Goal: Task Accomplishment & Management: Manage account settings

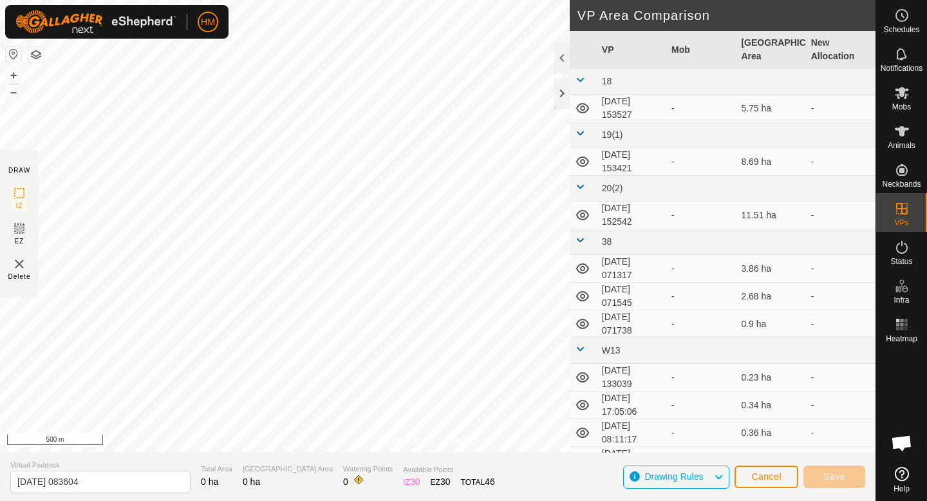
scroll to position [1217, 0]
click at [755, 473] on span "Cancel" at bounding box center [766, 476] width 30 height 10
click at [903, 107] on span "Mobs" at bounding box center [901, 107] width 19 height 8
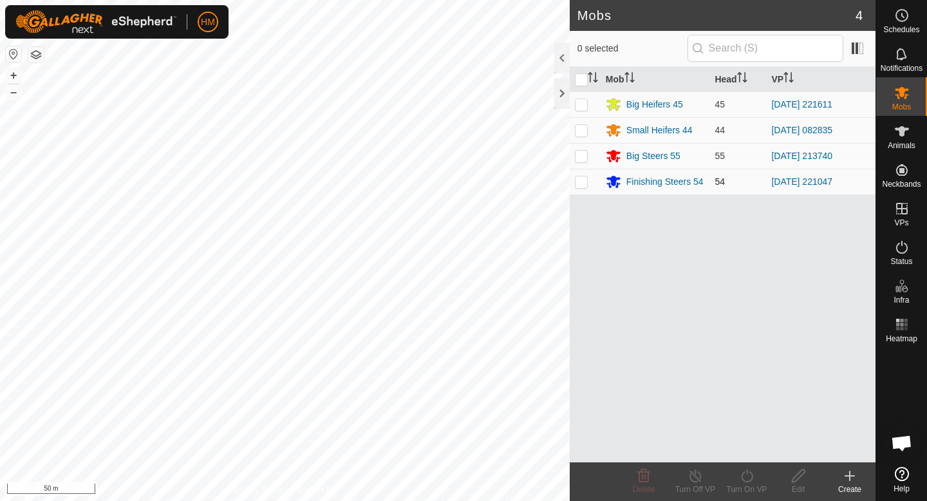
click at [582, 186] on p-checkbox at bounding box center [581, 181] width 13 height 10
checkbox input "true"
click at [740, 483] on div "Turn On VP" at bounding box center [746, 489] width 51 height 12
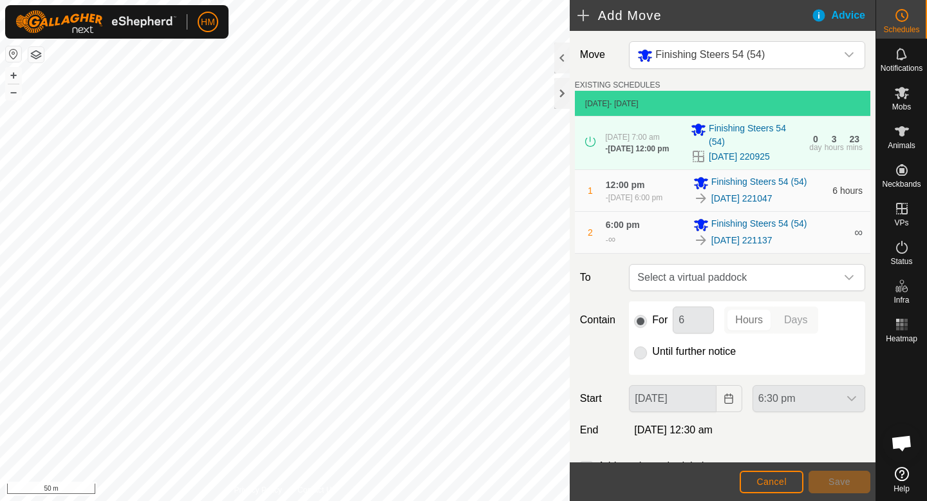
click at [829, 190] on div "1 12:00 pm - 7 Oct 2025, 6:00 pm Finishing Steers 54 (54) 2025-10-06 221047 6 h…" at bounding box center [722, 190] width 285 height 41
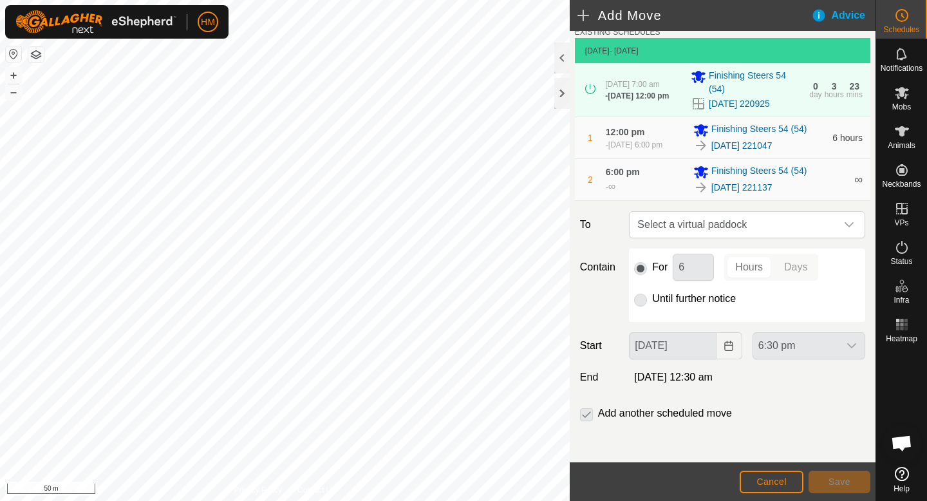
scroll to position [52, 0]
click at [755, 148] on link "[DATE] 221047" at bounding box center [741, 147] width 61 height 14
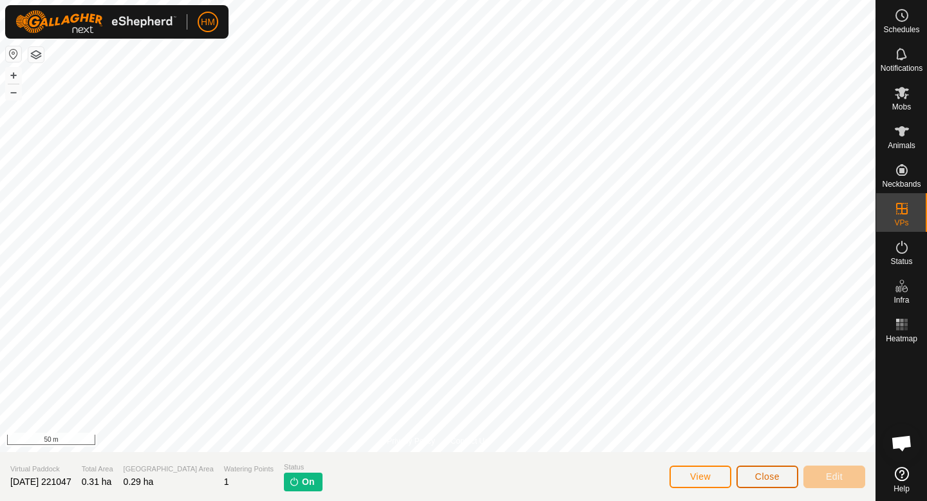
click at [769, 471] on span "Close" at bounding box center [767, 476] width 24 height 10
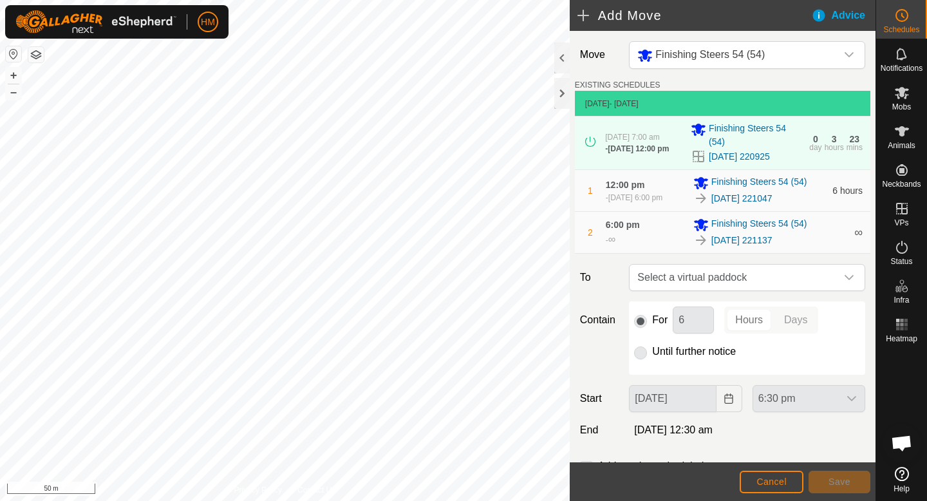
click at [815, 192] on div "[DATE] 221047" at bounding box center [758, 197] width 131 height 15
click at [750, 275] on span "Select a virtual paddock" at bounding box center [734, 277] width 204 height 26
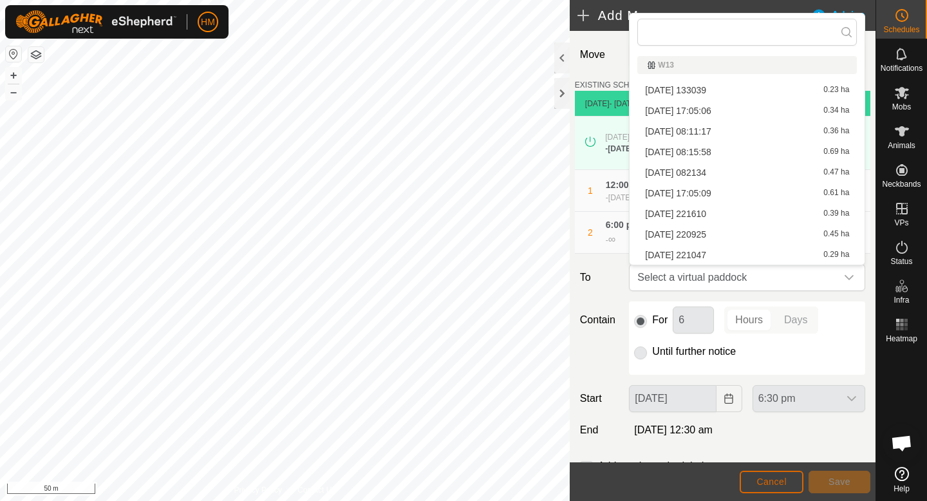
click at [764, 477] on span "Cancel" at bounding box center [771, 481] width 30 height 10
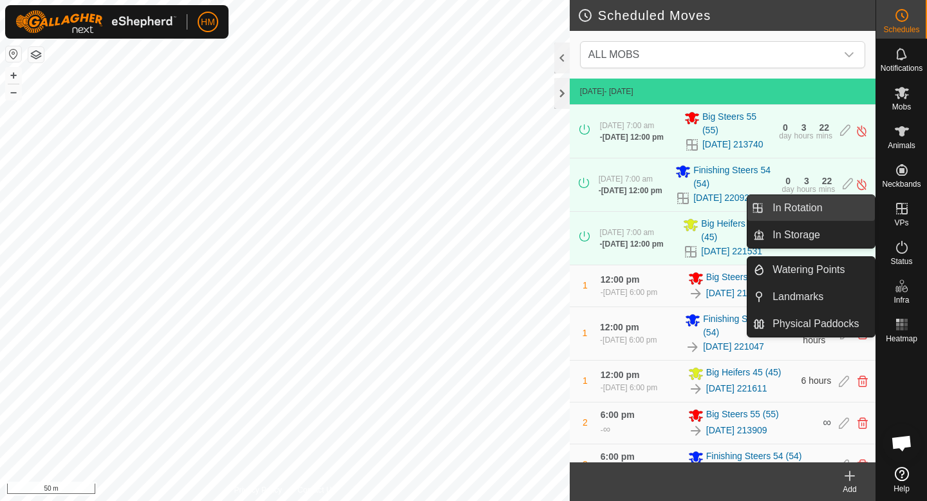
click at [830, 206] on link "In Rotation" at bounding box center [819, 208] width 110 height 26
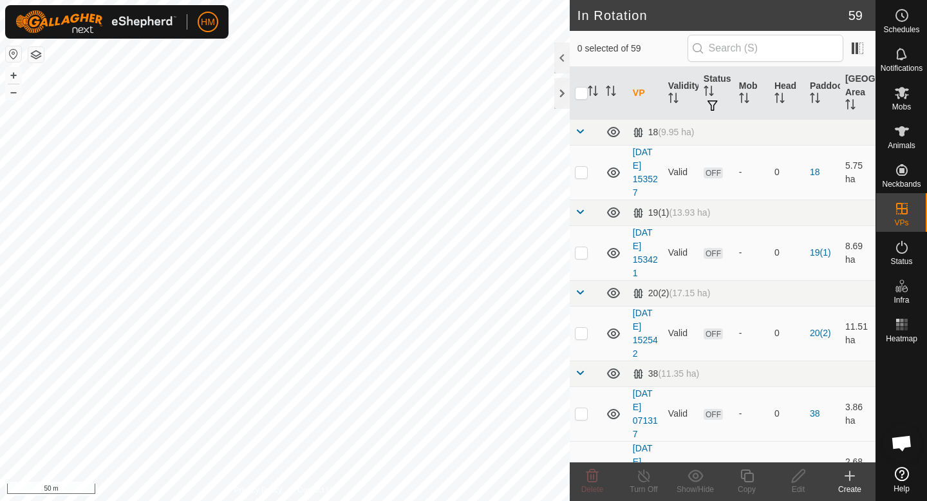
click at [847, 477] on icon at bounding box center [849, 475] width 15 height 15
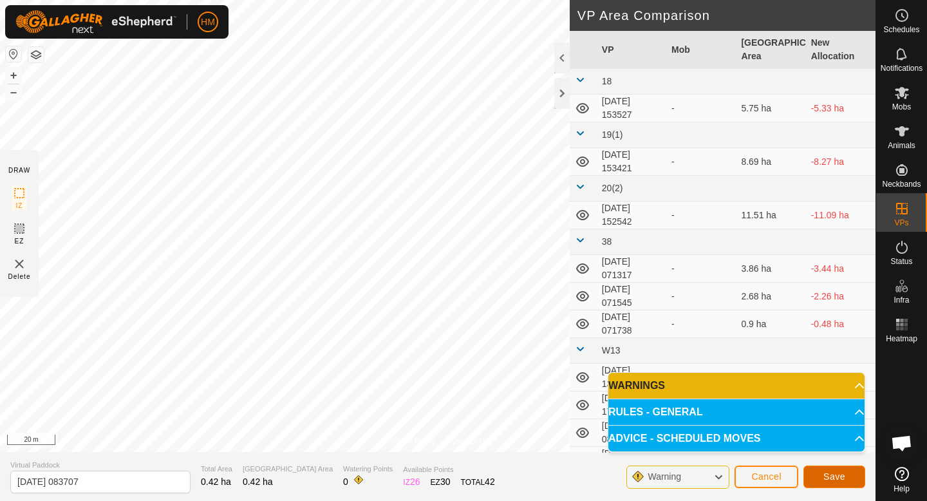
click at [855, 475] on button "Save" at bounding box center [834, 476] width 62 height 23
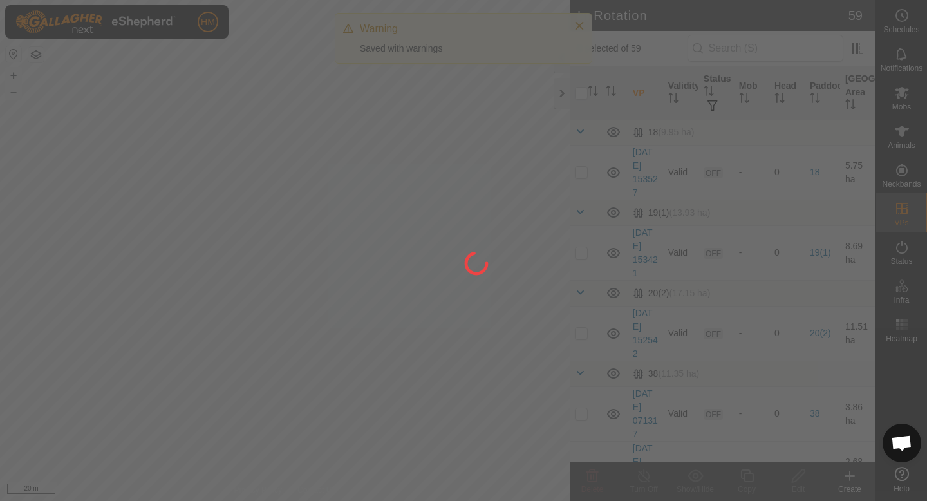
click at [900, 299] on es-menu-bar "Schedules Notifications Mobs Animals Neckbands VPs Status Infra Heatmap Help" at bounding box center [900, 250] width 51 height 501
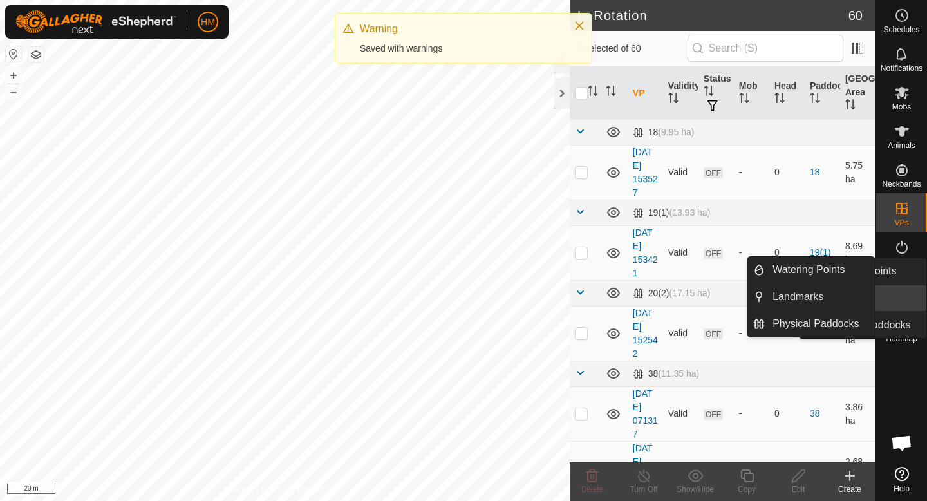
click at [901, 293] on es-infrastructure-svg-icon at bounding box center [901, 285] width 23 height 21
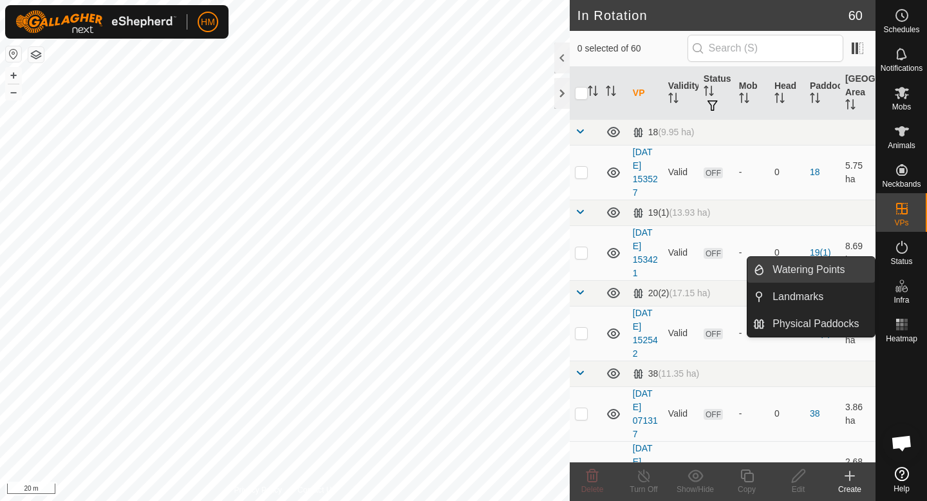
click at [846, 274] on link "Watering Points" at bounding box center [819, 270] width 110 height 26
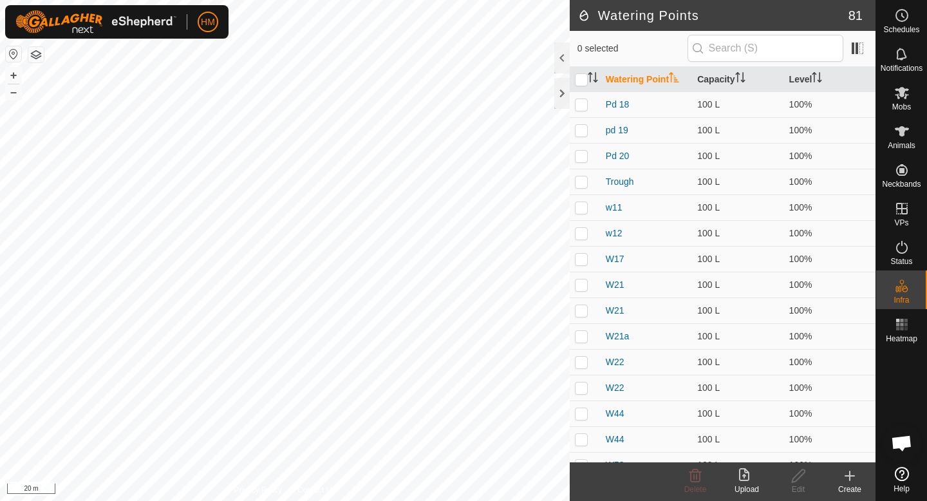
click at [849, 481] on icon at bounding box center [849, 475] width 15 height 15
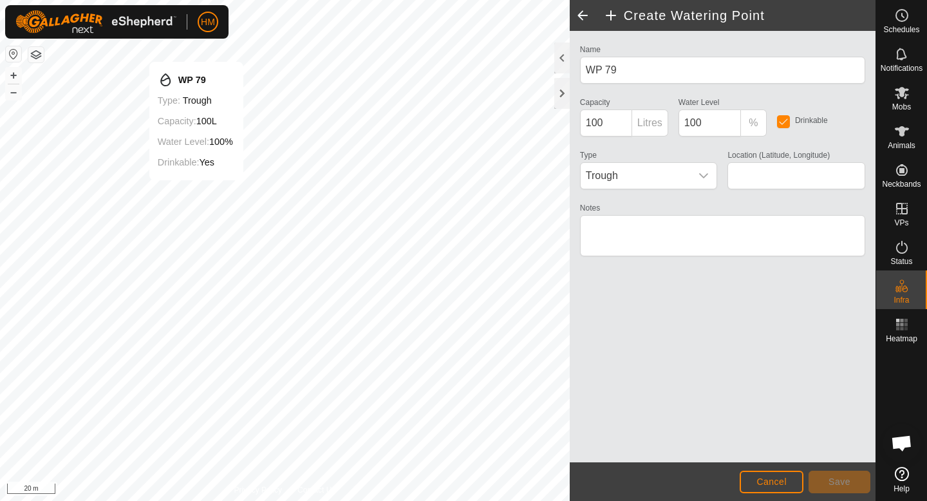
type input "-45.556456, 167.933648"
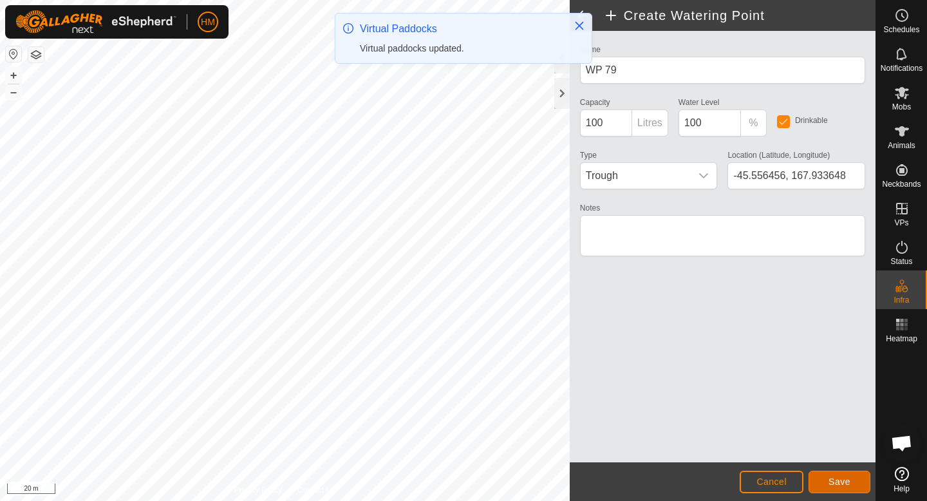
click at [845, 482] on span "Save" at bounding box center [839, 481] width 22 height 10
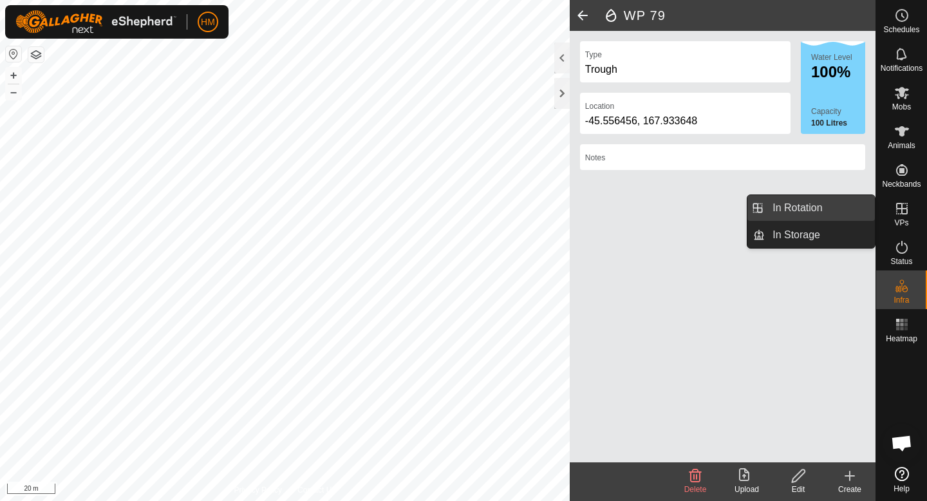
click at [835, 217] on link "In Rotation" at bounding box center [819, 208] width 110 height 26
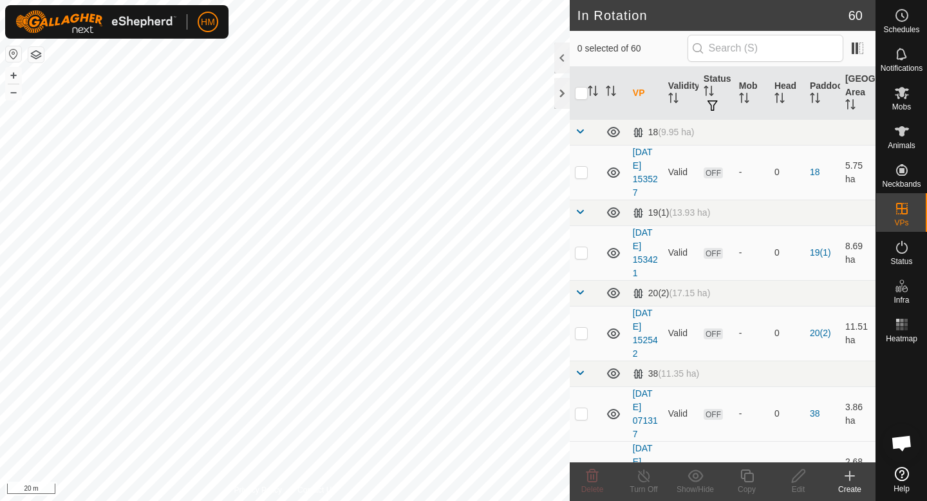
click at [850, 490] on div "Create" at bounding box center [849, 489] width 51 height 12
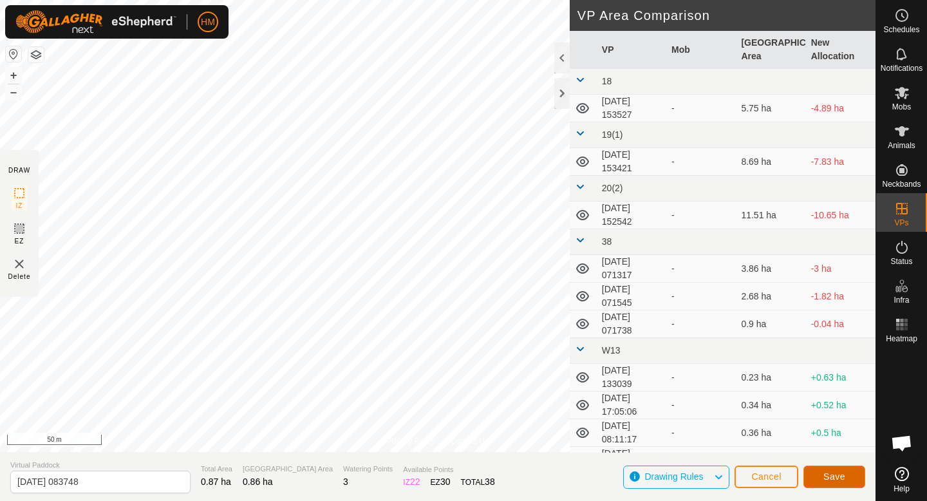
click at [824, 474] on span "Save" at bounding box center [834, 476] width 22 height 10
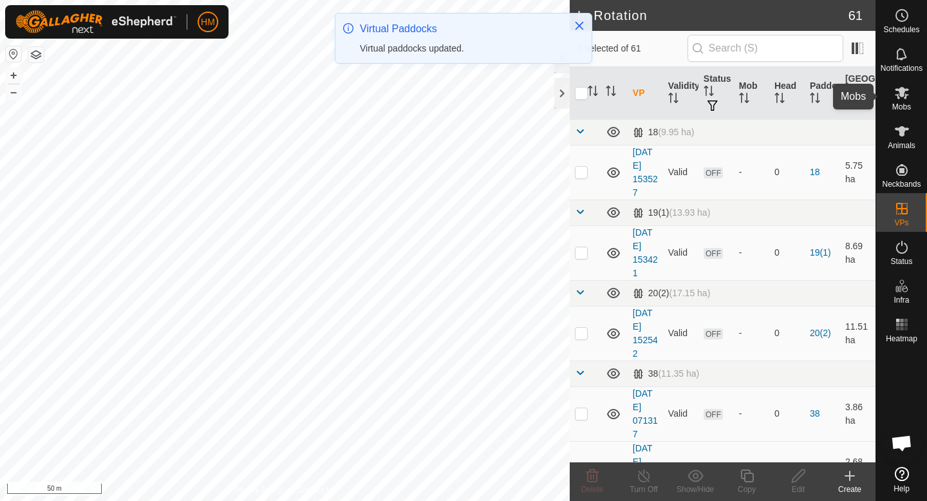
click at [899, 107] on span "Mobs" at bounding box center [901, 107] width 19 height 8
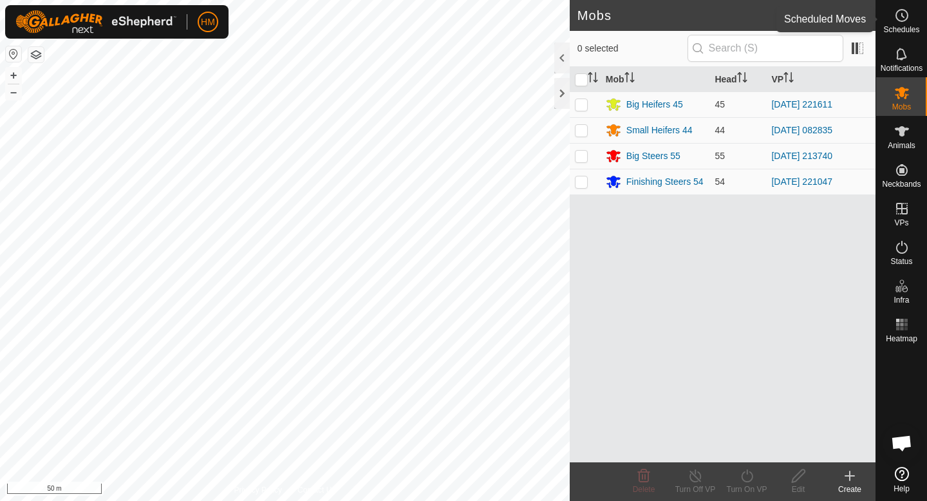
click at [900, 10] on icon at bounding box center [901, 15] width 15 height 15
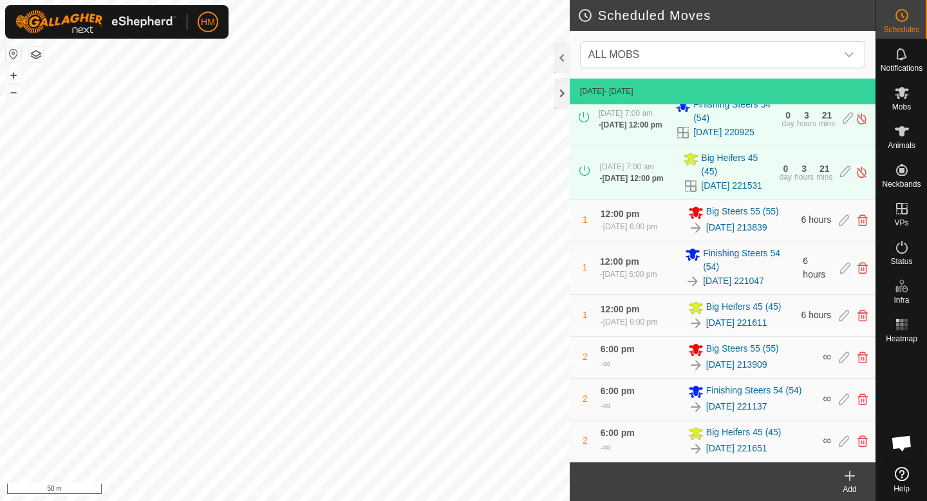
scroll to position [93, 0]
click at [865, 267] on icon at bounding box center [862, 268] width 10 height 12
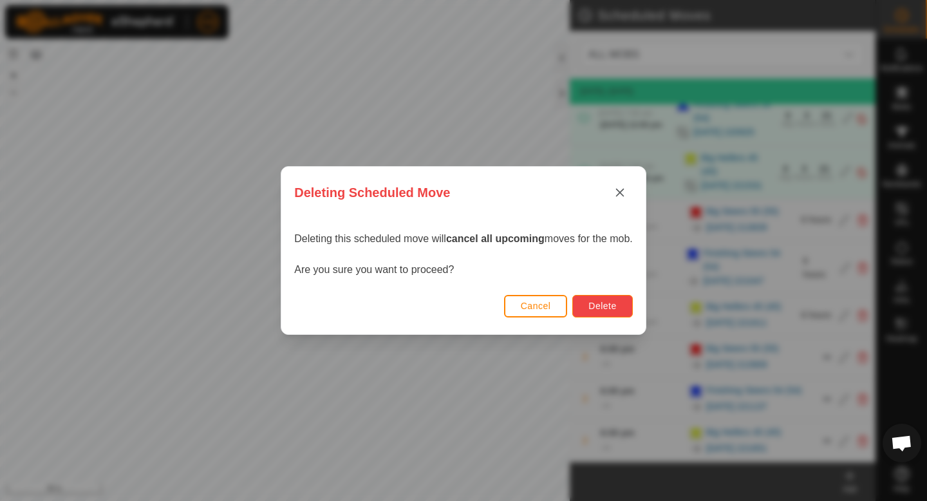
click at [614, 302] on span "Delete" at bounding box center [602, 305] width 28 height 10
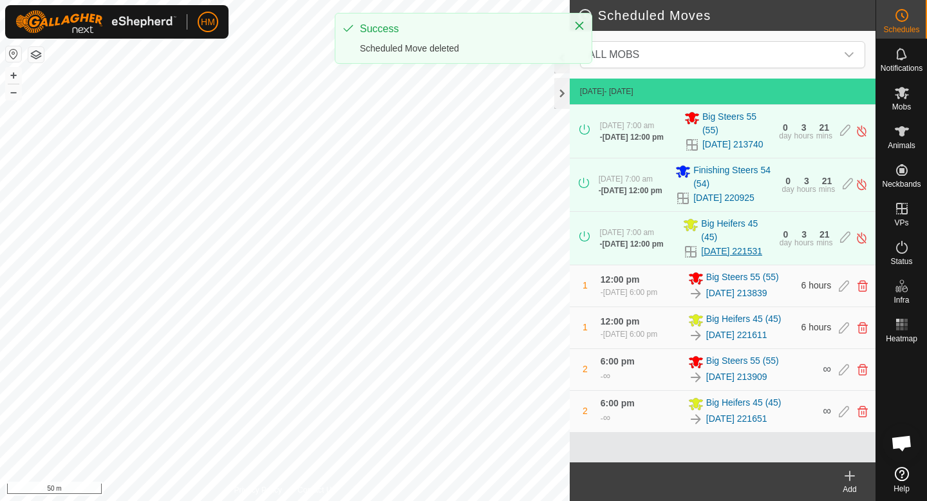
scroll to position [0, 0]
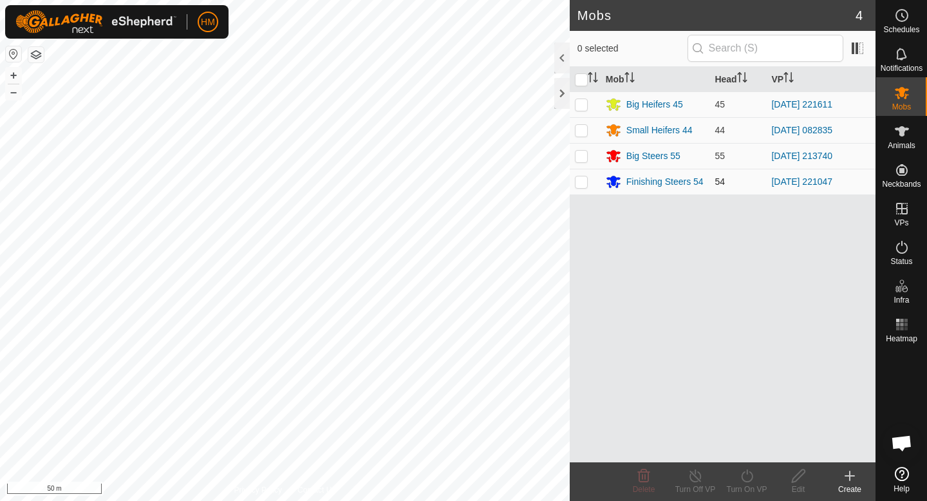
click at [584, 183] on p-checkbox at bounding box center [581, 181] width 13 height 10
checkbox input "true"
click at [896, 22] on icon at bounding box center [901, 15] width 15 height 15
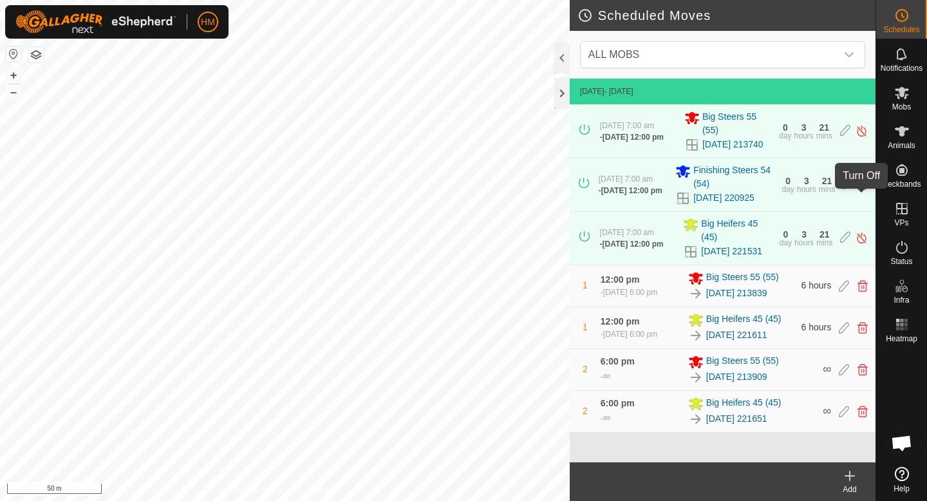
click at [862, 191] on img at bounding box center [861, 185] width 12 height 14
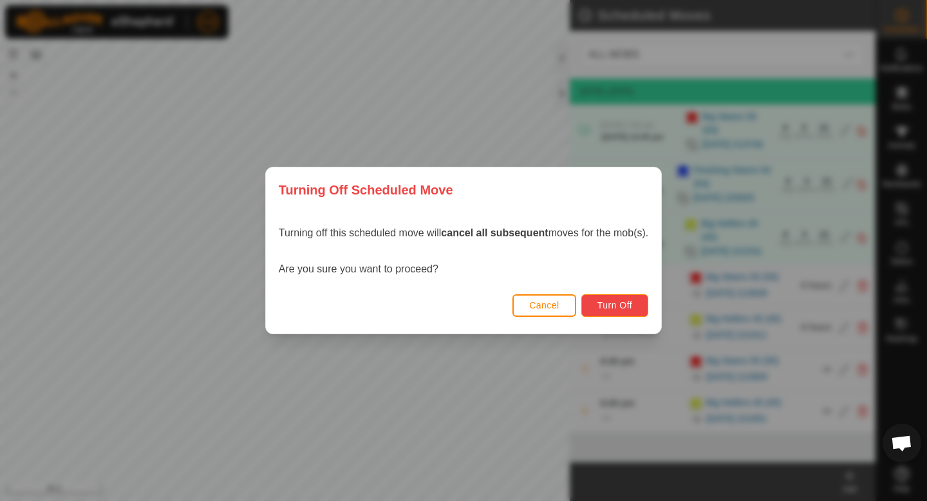
click at [631, 298] on button "Turn Off" at bounding box center [615, 305] width 68 height 23
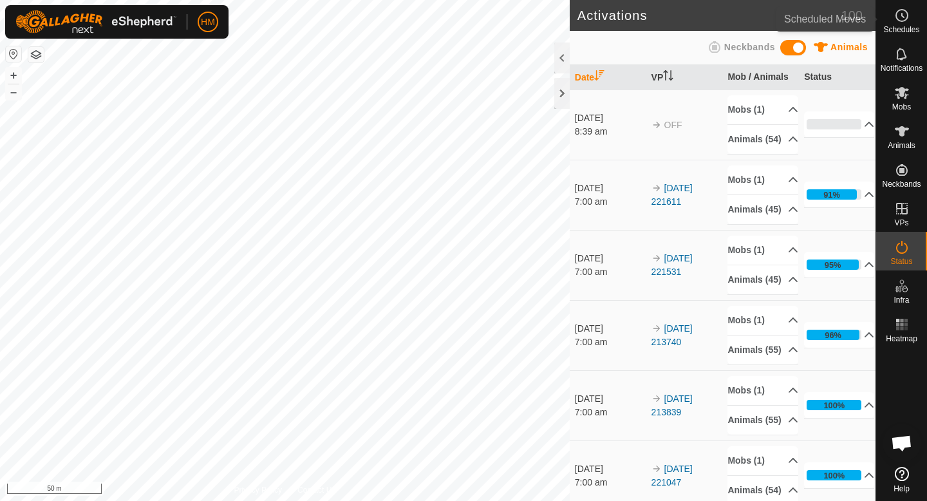
click at [901, 16] on icon at bounding box center [902, 16] width 2 height 4
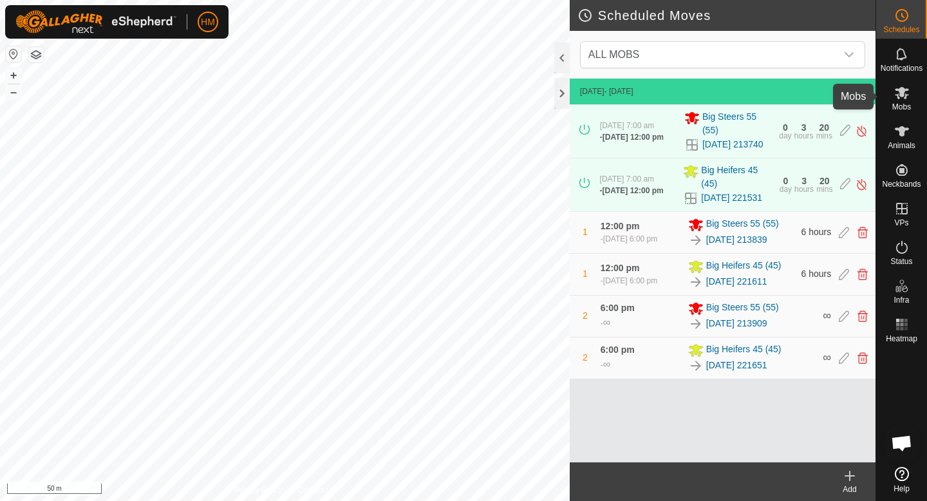
click at [905, 101] on es-mob-svg-icon at bounding box center [901, 92] width 23 height 21
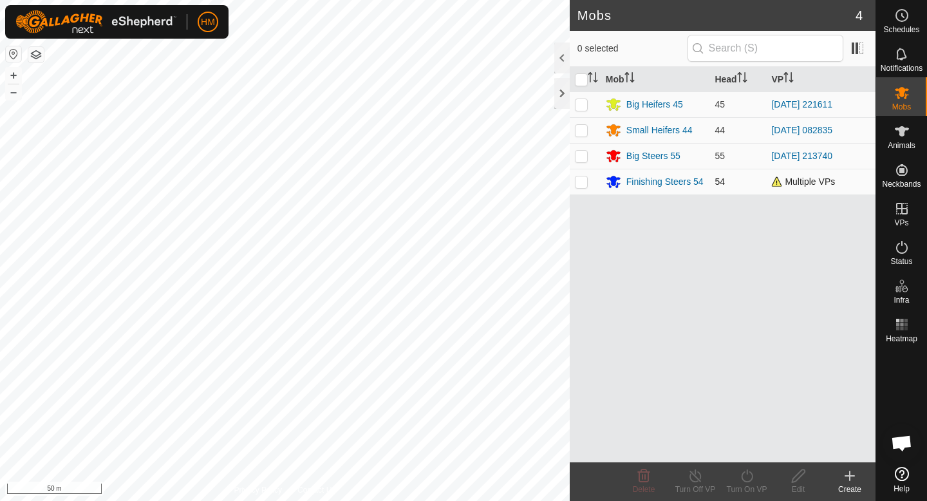
click at [578, 183] on p-checkbox at bounding box center [581, 181] width 13 height 10
checkbox input "true"
click at [751, 479] on icon at bounding box center [747, 475] width 12 height 13
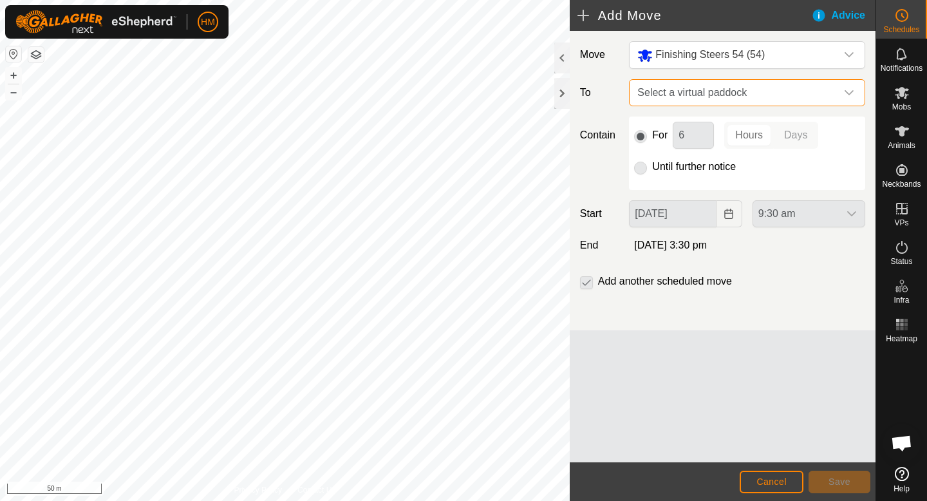
click at [769, 91] on span "Select a virtual paddock" at bounding box center [734, 93] width 204 height 26
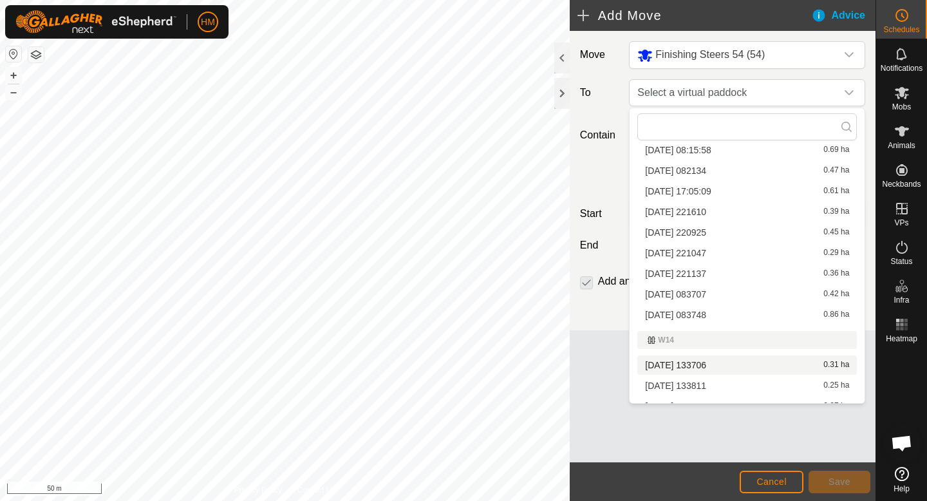
scroll to position [351, 0]
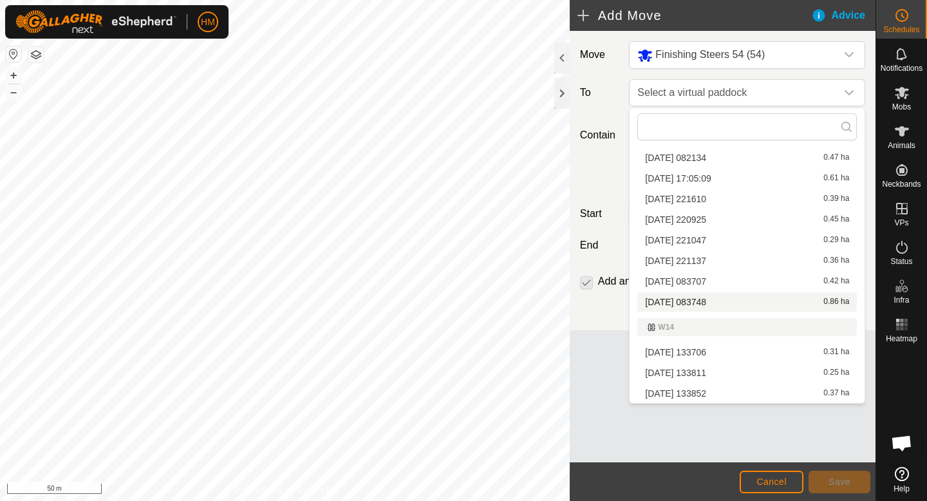
click at [705, 303] on li "2025-10-07 083748 0.86 ha" at bounding box center [746, 301] width 219 height 19
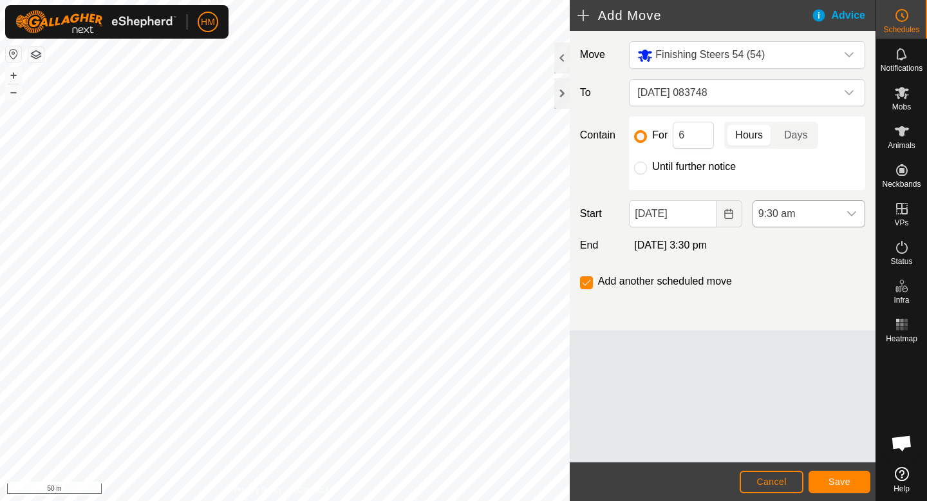
click at [858, 210] on div "dropdown trigger" at bounding box center [851, 214] width 26 height 26
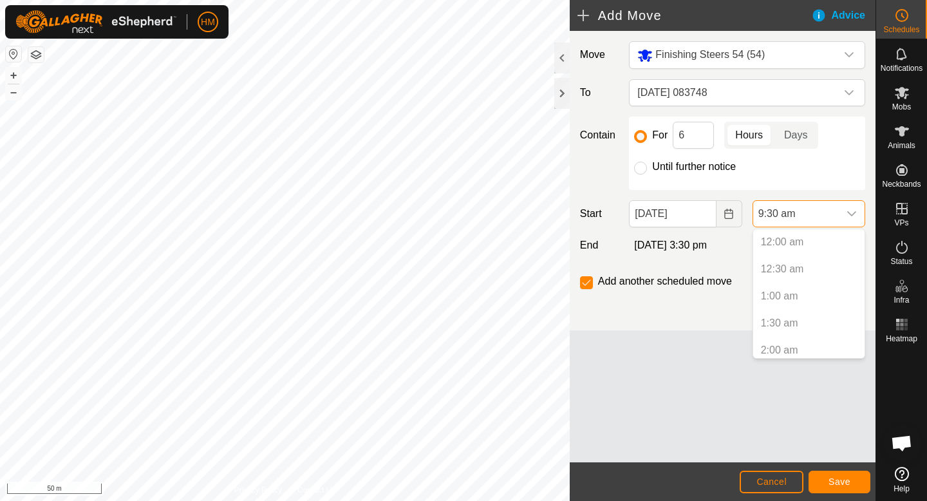
scroll to position [411, 0]
click at [787, 317] on p-selectitem "9:00 am" at bounding box center [808, 318] width 111 height 26
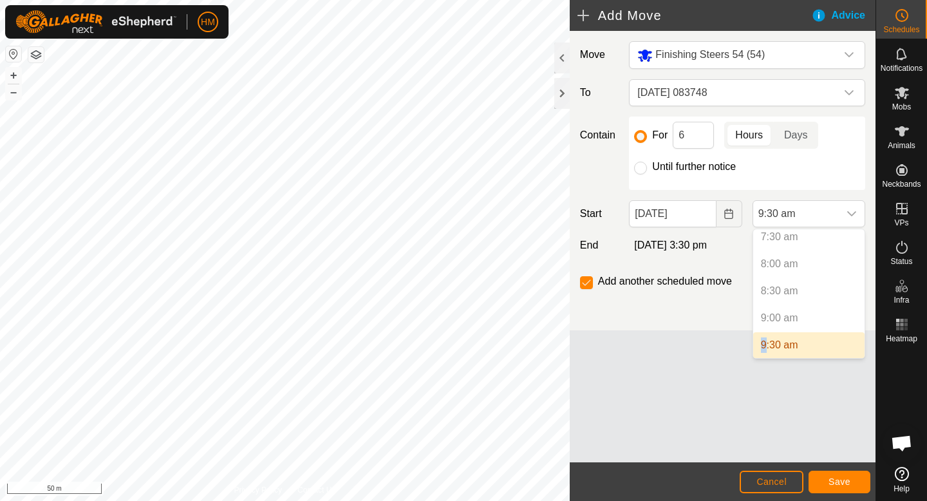
click at [787, 317] on p-selectitem "9:00 am" at bounding box center [808, 318] width 111 height 26
click at [847, 217] on icon "dropdown trigger" at bounding box center [851, 213] width 10 height 10
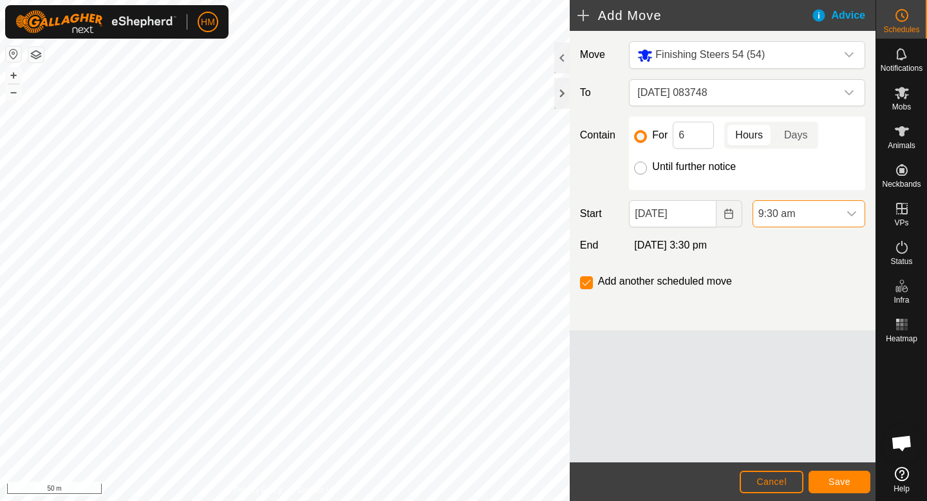
click at [637, 171] on input "Until further notice" at bounding box center [640, 167] width 13 height 13
radio input "true"
checkbox input "false"
click at [638, 134] on input "For" at bounding box center [640, 136] width 13 height 13
radio input "true"
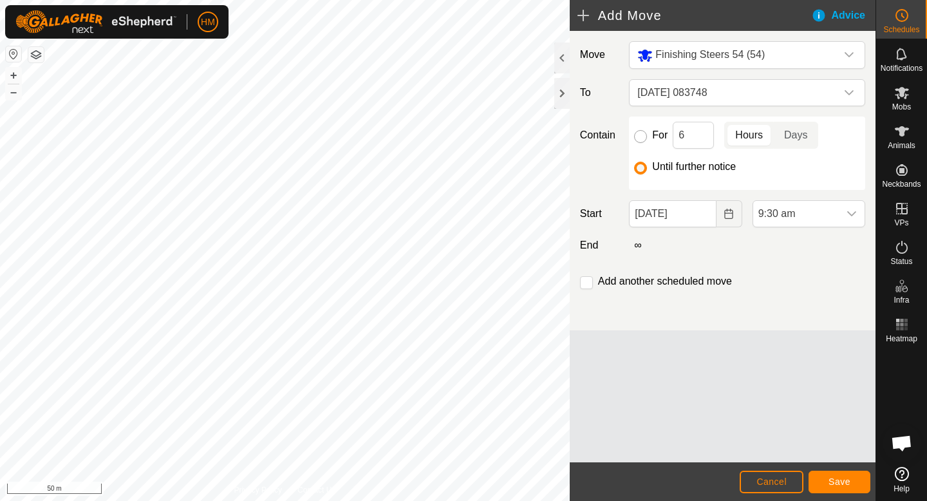
checkbox input "true"
click at [641, 167] on input "Until further notice" at bounding box center [640, 167] width 13 height 13
radio input "true"
checkbox input "false"
click at [827, 93] on span "[DATE] 083748" at bounding box center [734, 93] width 204 height 26
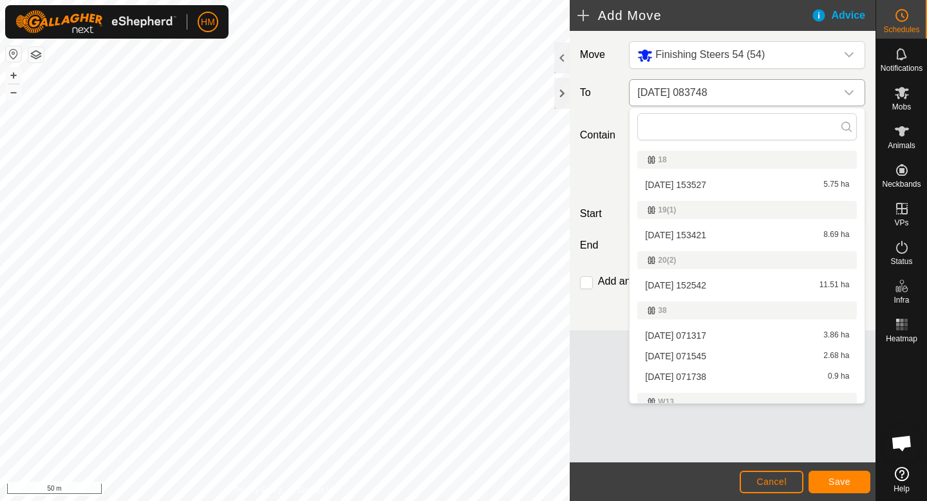
scroll to position [260, 0]
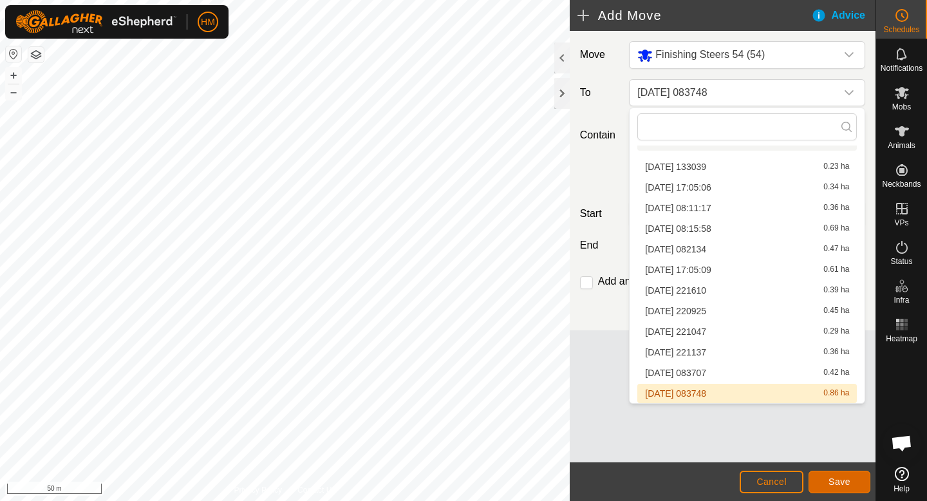
click at [840, 478] on span "Save" at bounding box center [839, 481] width 22 height 10
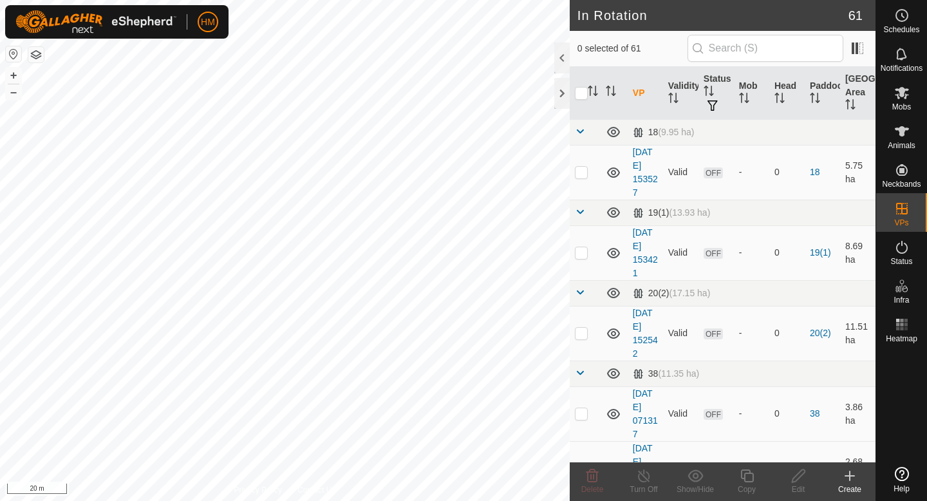
click at [849, 477] on icon at bounding box center [849, 475] width 0 height 9
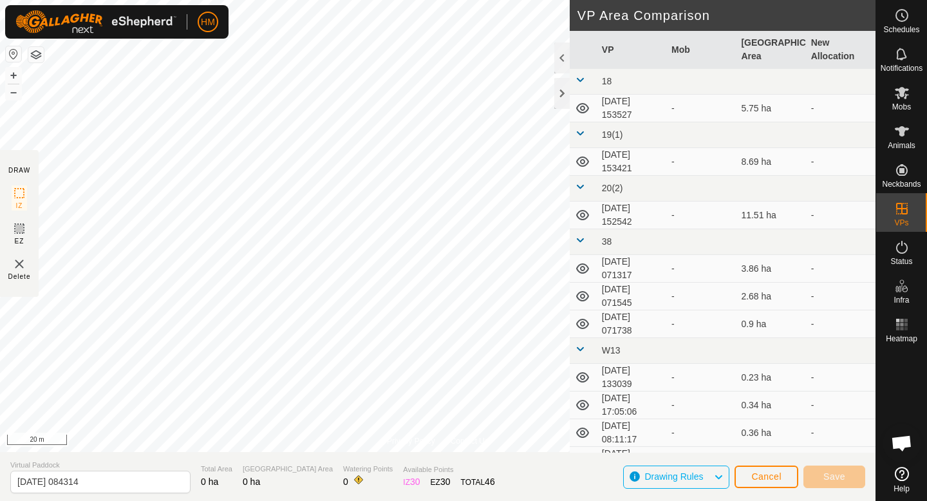
scroll to position [1217, 0]
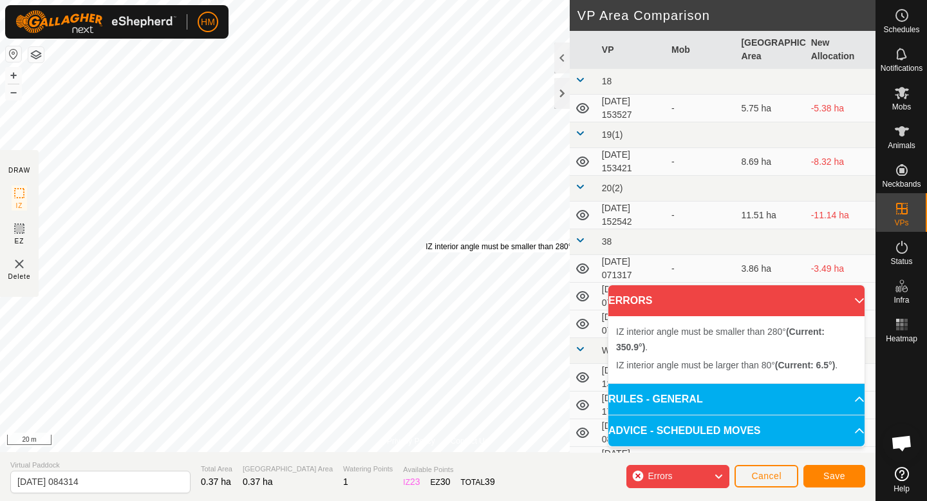
click at [425, 241] on div "IZ interior angle must be smaller than 280° (Current: 350.9°) ." at bounding box center [529, 247] width 208 height 12
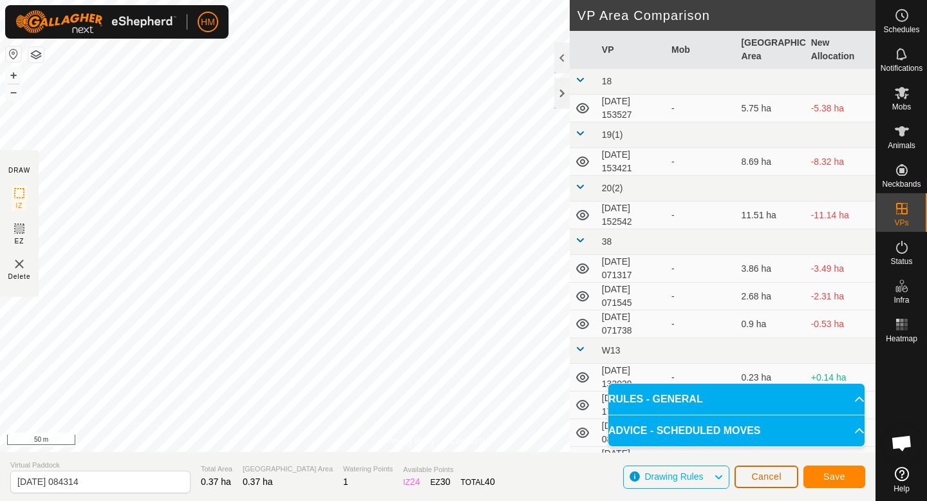
click at [777, 476] on span "Cancel" at bounding box center [766, 476] width 30 height 10
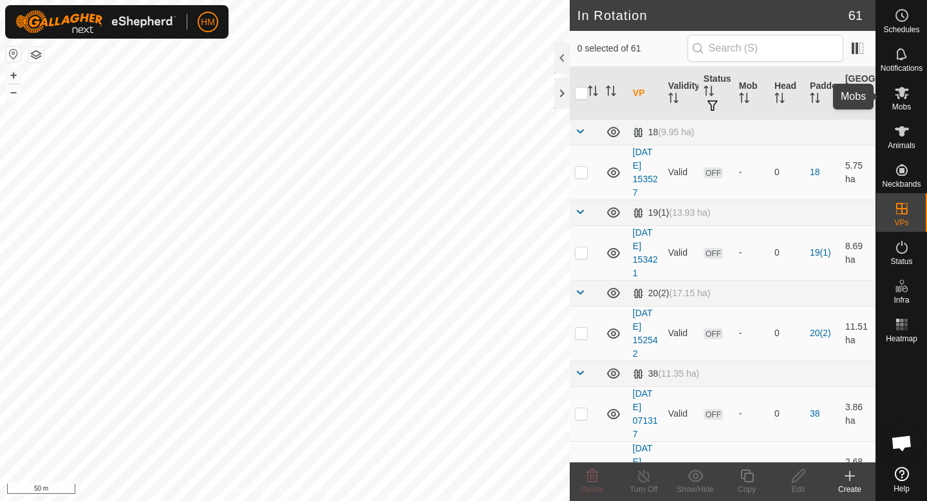
click at [903, 97] on icon at bounding box center [901, 92] width 15 height 15
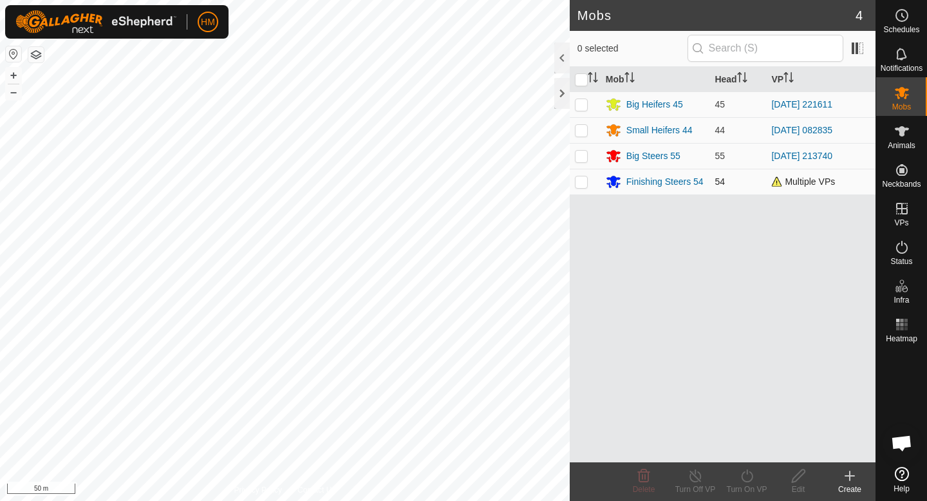
click at [583, 178] on p-checkbox at bounding box center [581, 181] width 13 height 10
checkbox input "true"
click at [753, 477] on icon at bounding box center [747, 475] width 16 height 15
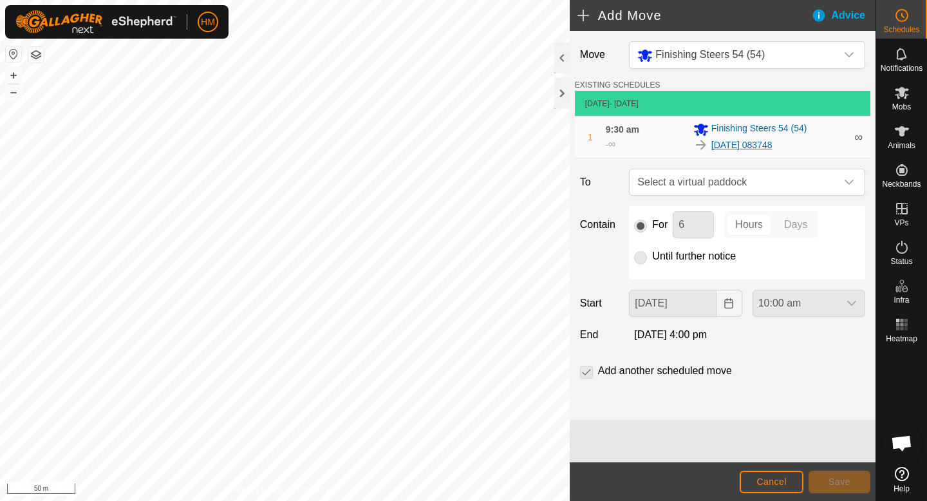
click at [751, 143] on link "[DATE] 083748" at bounding box center [741, 145] width 61 height 14
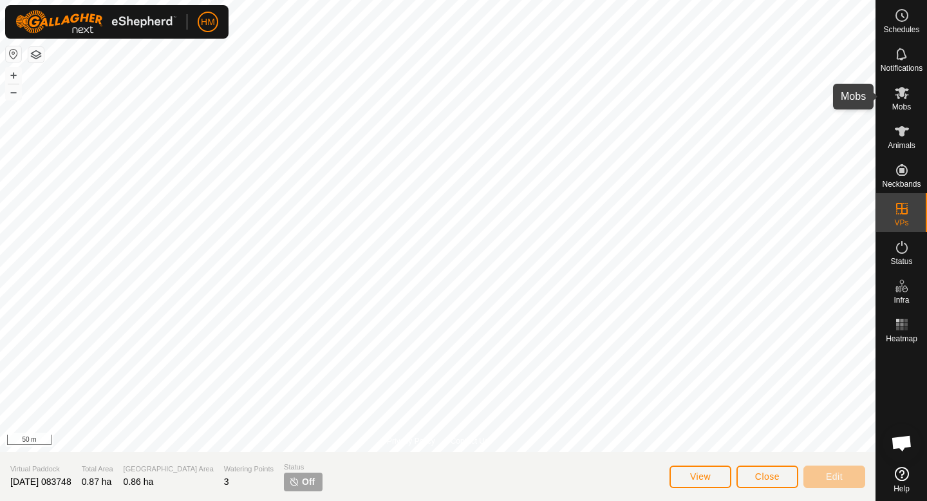
click at [900, 104] on span "Mobs" at bounding box center [901, 107] width 19 height 8
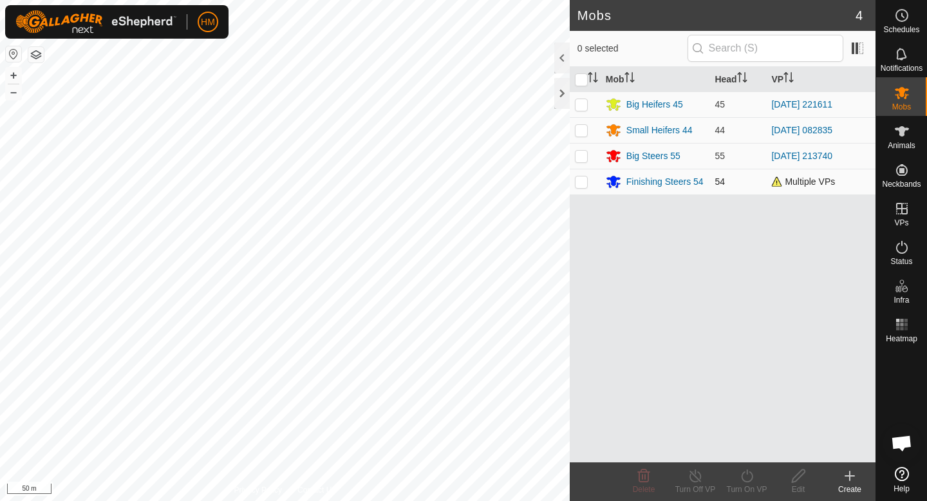
click at [581, 185] on p-checkbox at bounding box center [581, 181] width 13 height 10
checkbox input "true"
click at [750, 486] on div "Turn On VP" at bounding box center [746, 489] width 51 height 12
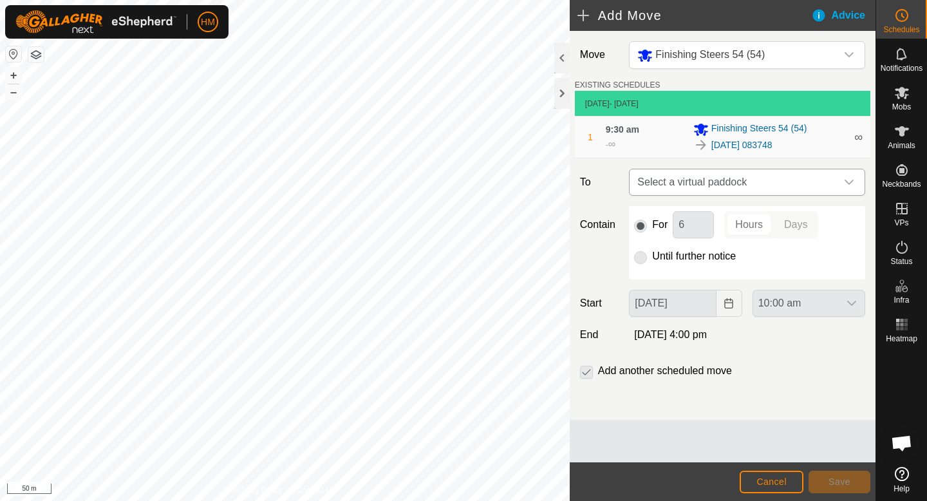
click at [845, 174] on div "dropdown trigger" at bounding box center [849, 182] width 26 height 26
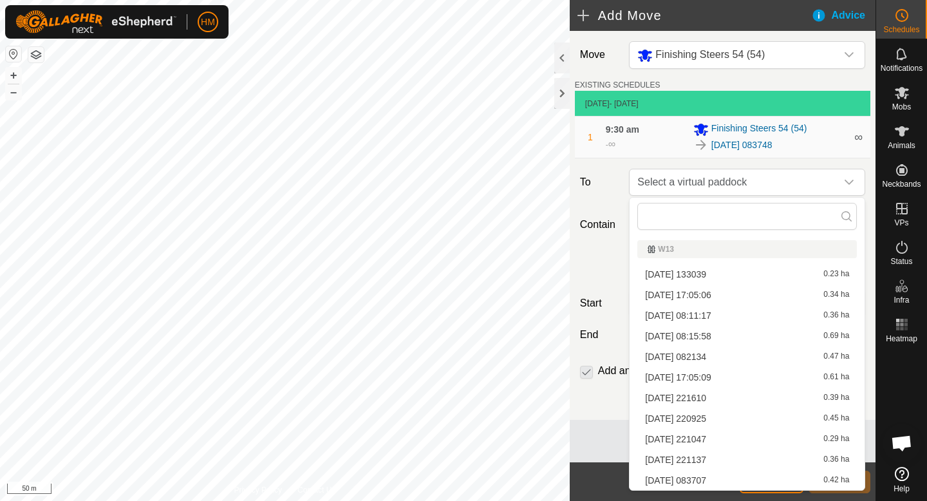
click at [679, 477] on li "[DATE] 083707 0.42 ha" at bounding box center [746, 479] width 219 height 19
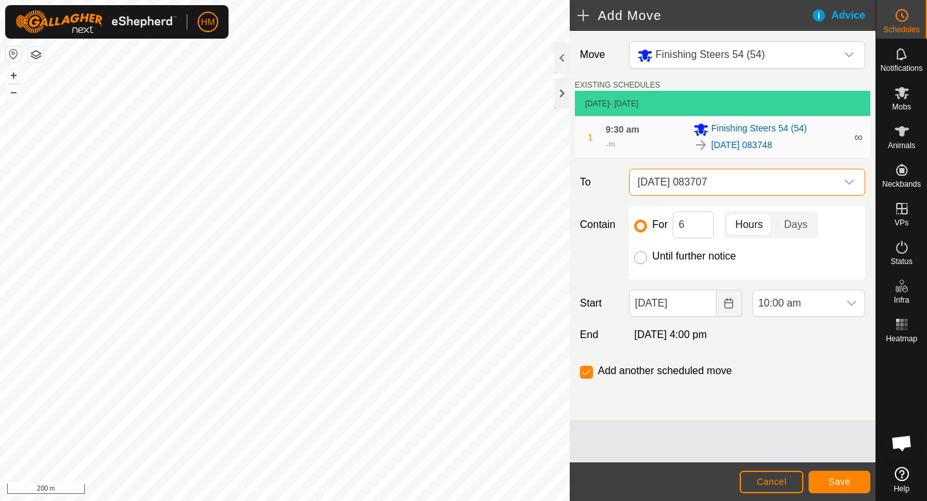
click at [640, 261] on input "Until further notice" at bounding box center [640, 257] width 13 height 13
radio input "true"
checkbox input "false"
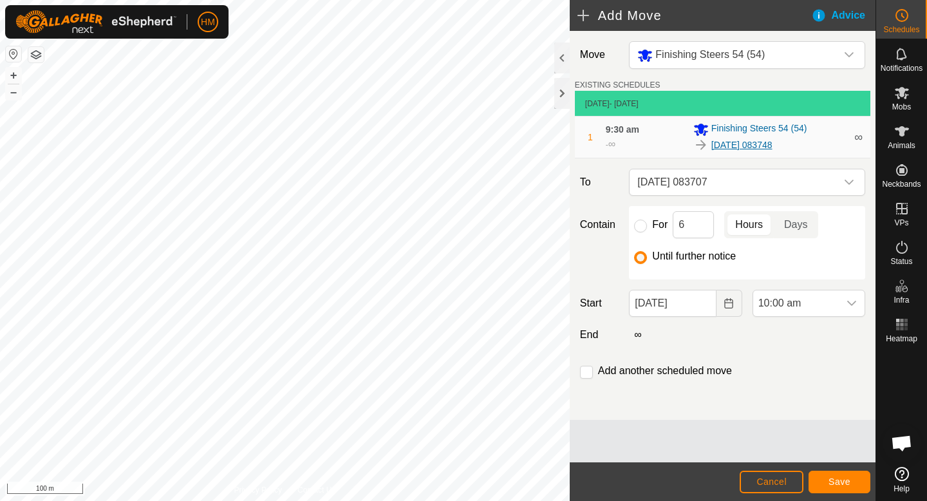
click at [772, 145] on link "[DATE] 083748" at bounding box center [741, 145] width 61 height 14
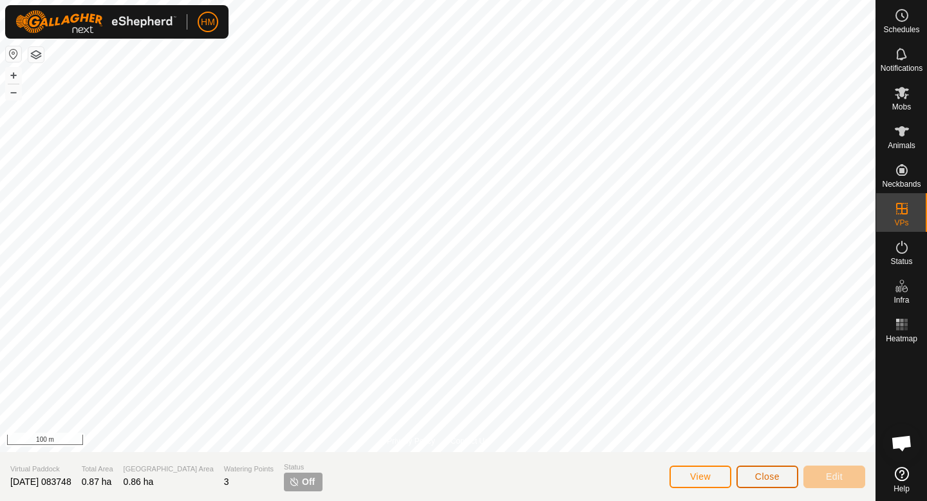
click at [761, 472] on span "Close" at bounding box center [767, 476] width 24 height 10
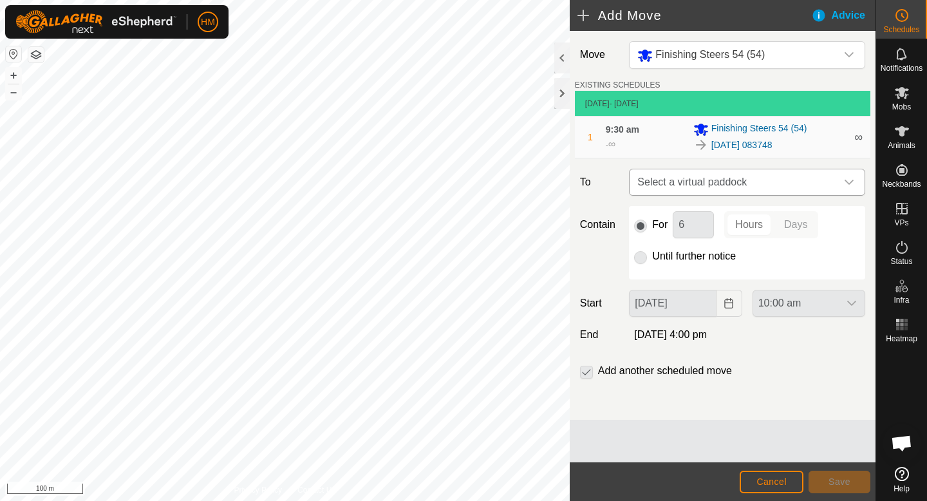
click at [751, 183] on span "Select a virtual paddock" at bounding box center [734, 182] width 204 height 26
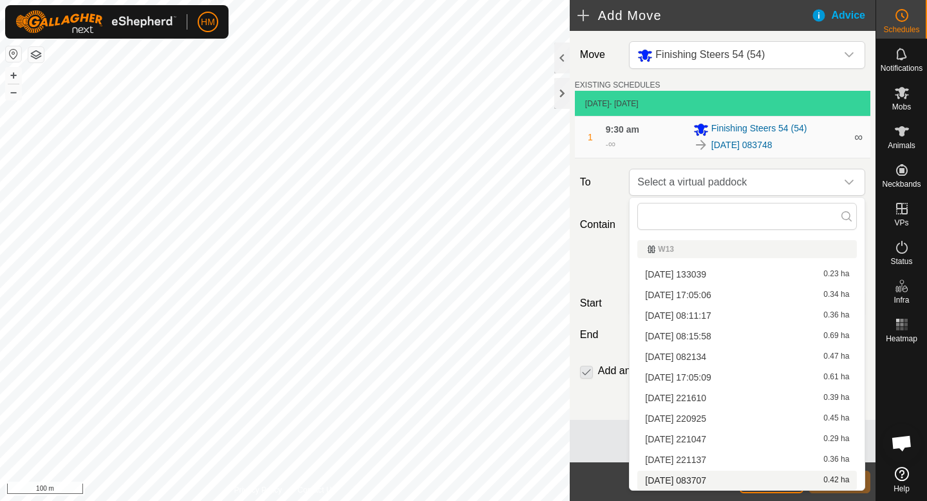
click at [661, 479] on li "[DATE] 083707 0.42 ha" at bounding box center [746, 479] width 219 height 19
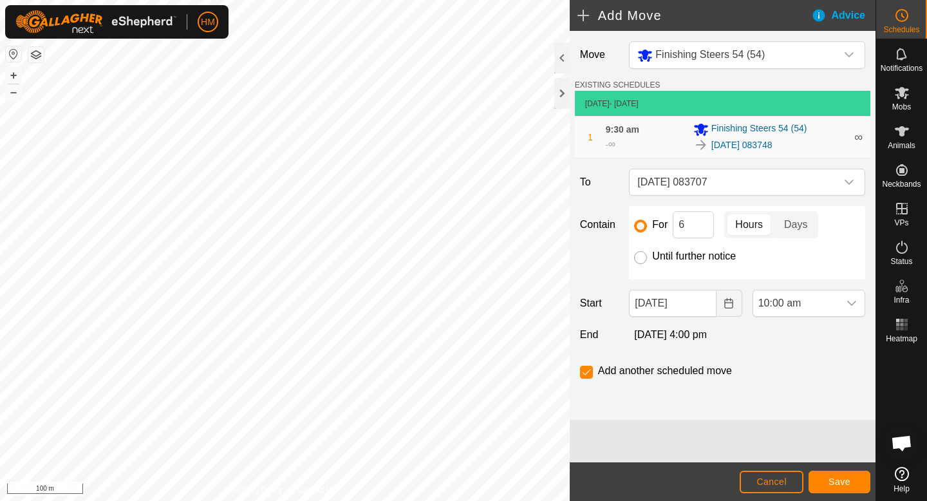
click at [636, 257] on input "Until further notice" at bounding box center [640, 257] width 13 height 13
radio input "true"
checkbox input "false"
click at [836, 480] on span "Save" at bounding box center [839, 481] width 22 height 10
